Goal: Task Accomplishment & Management: Manage account settings

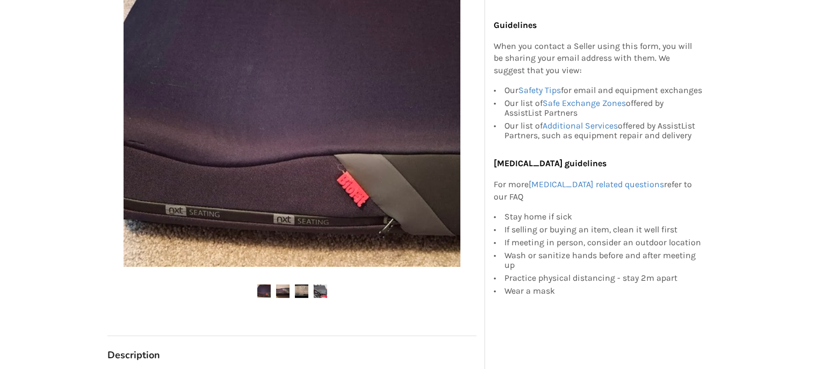
scroll to position [284, 0]
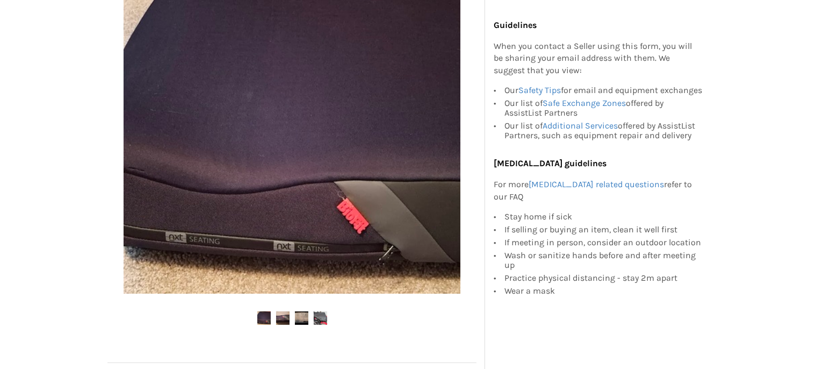
click at [267, 319] on img at bounding box center [263, 317] width 13 height 13
click at [280, 318] on img at bounding box center [282, 317] width 13 height 13
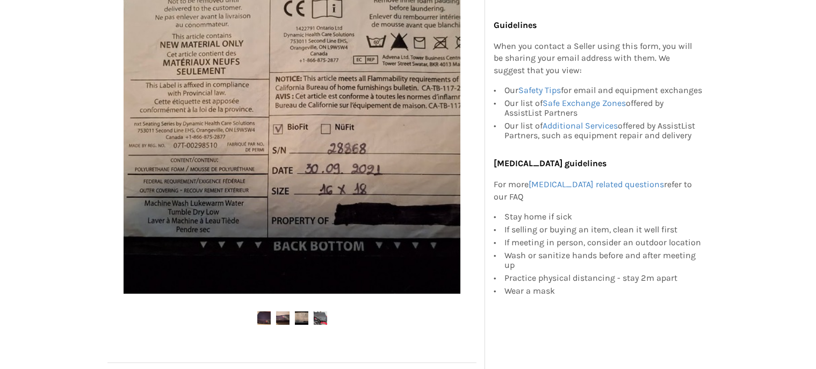
click at [299, 315] on img at bounding box center [301, 317] width 13 height 13
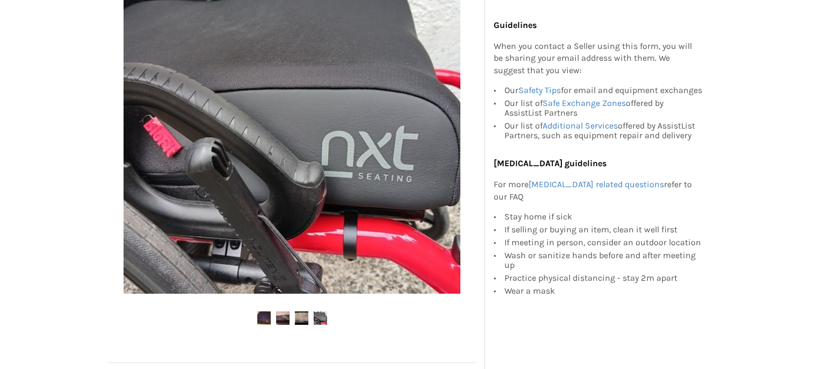
click at [322, 321] on img at bounding box center [320, 317] width 13 height 13
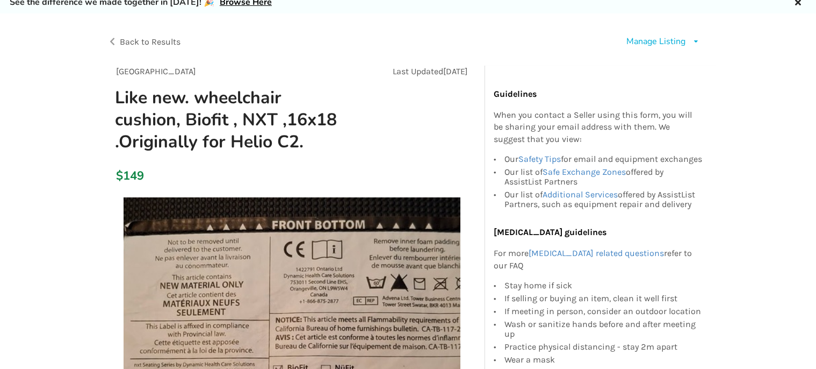
scroll to position [0, 0]
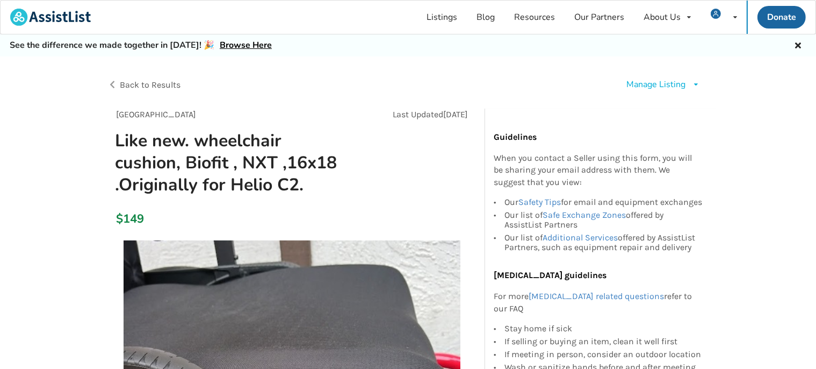
click at [648, 87] on div "Manage Listing" at bounding box center [656, 84] width 59 height 12
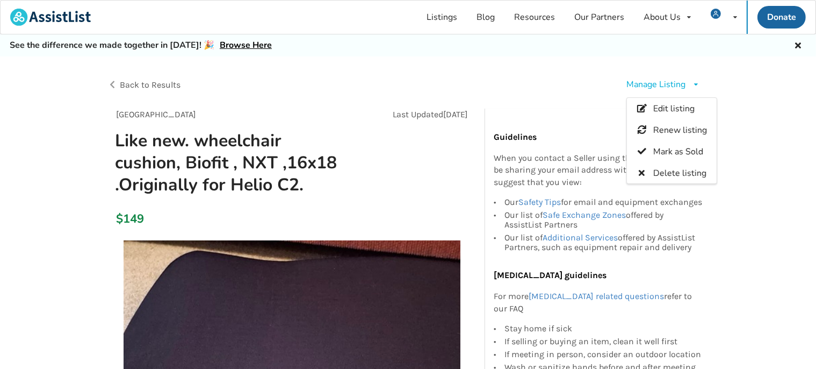
click at [647, 85] on div "Manage Listing" at bounding box center [656, 84] width 59 height 12
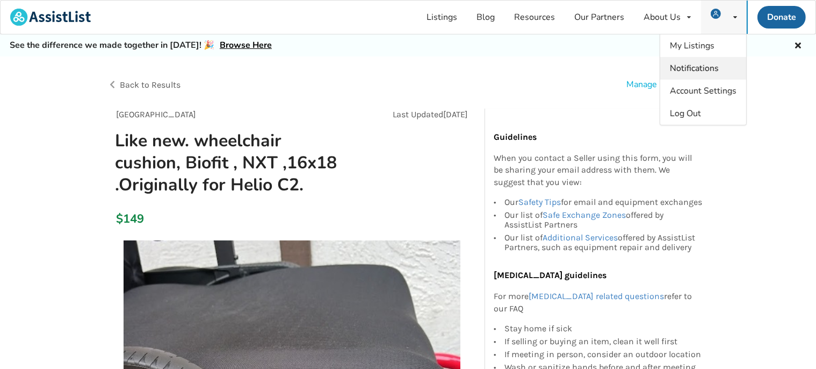
click at [700, 72] on span "Notifications" at bounding box center [694, 68] width 49 height 12
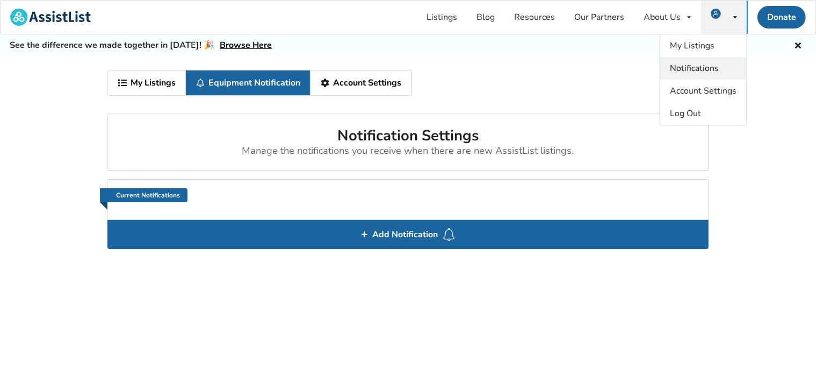
click at [700, 72] on span "Notifications" at bounding box center [694, 68] width 49 height 12
click at [693, 48] on span "My Listings" at bounding box center [692, 46] width 45 height 12
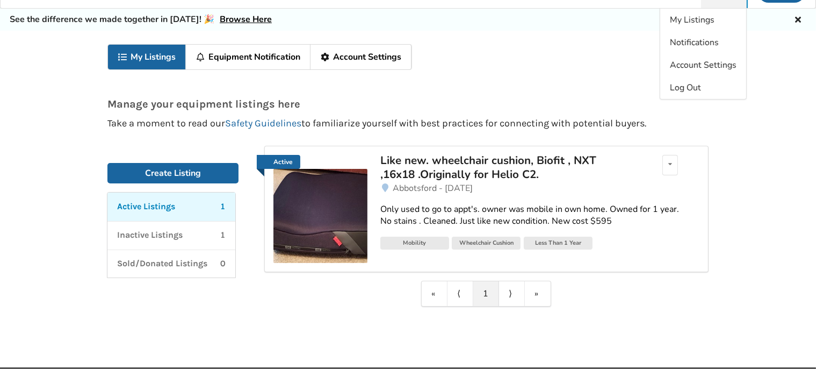
scroll to position [56, 0]
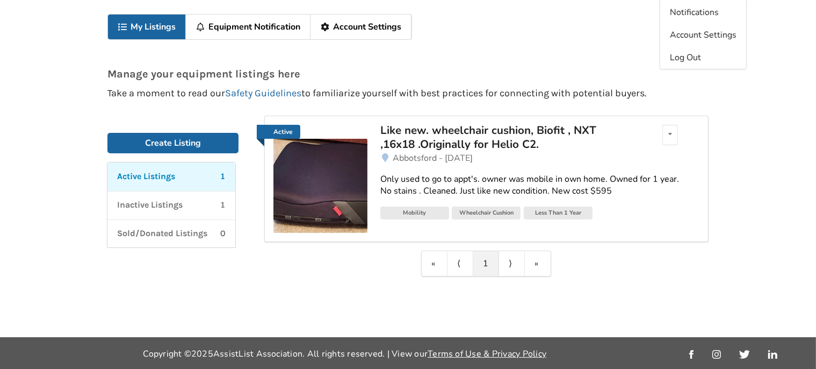
click at [481, 257] on link "1" at bounding box center [486, 263] width 26 height 25
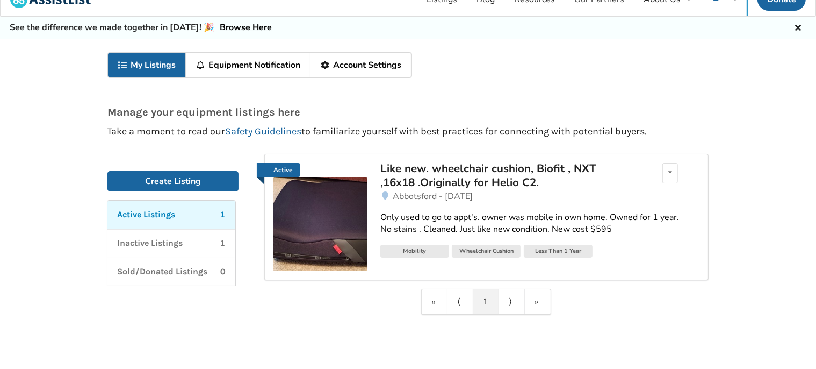
scroll to position [0, 0]
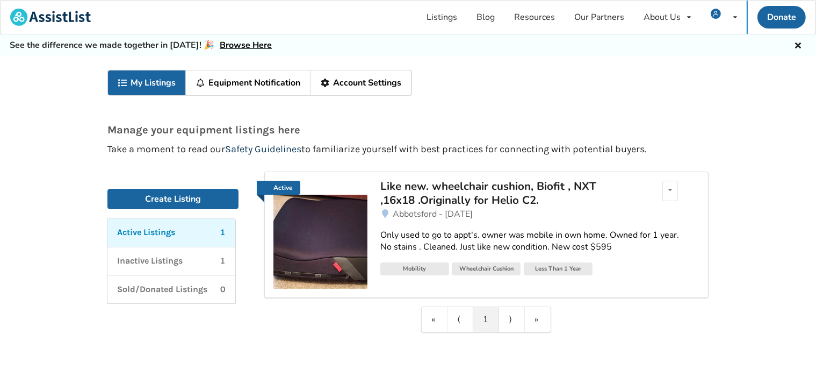
drag, startPoint x: 253, startPoint y: 146, endPoint x: 249, endPoint y: 137, distance: 10.1
click at [164, 229] on p "Active Listings" at bounding box center [146, 232] width 58 height 12
click at [335, 253] on img at bounding box center [321, 242] width 94 height 94
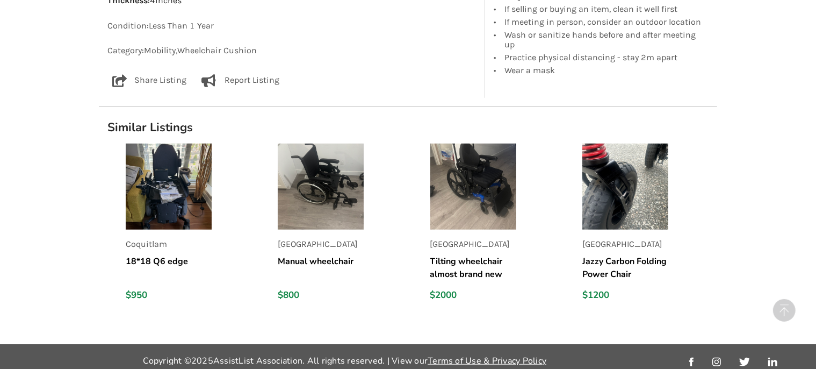
scroll to position [624, 0]
